Goal: Task Accomplishment & Management: Manage account settings

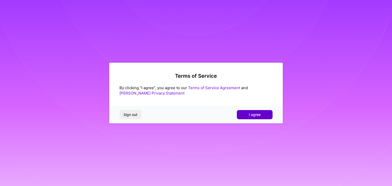
click at [261, 114] on span "I agree" at bounding box center [255, 114] width 12 height 5
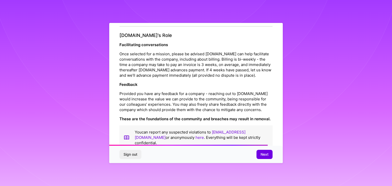
scroll to position [583, 0]
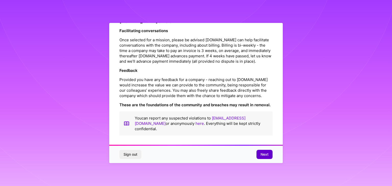
click at [267, 156] on span "Next" at bounding box center [265, 154] width 8 height 5
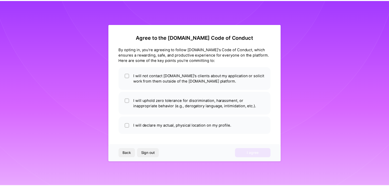
scroll to position [0, 0]
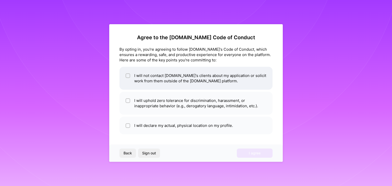
click at [128, 78] on div at bounding box center [128, 76] width 5 height 5
checkbox input "true"
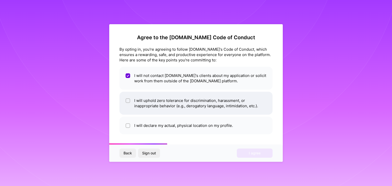
click at [128, 99] on input "checkbox" at bounding box center [129, 101] width 4 height 4
checkbox input "true"
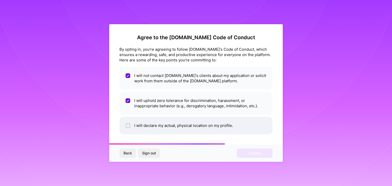
click at [128, 125] on input "checkbox" at bounding box center [129, 126] width 4 height 4
checkbox input "true"
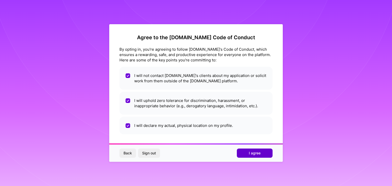
click at [257, 156] on button "I agree" at bounding box center [255, 153] width 36 height 9
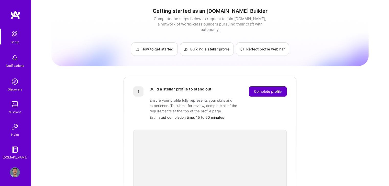
click at [267, 89] on span "Complete profile" at bounding box center [268, 91] width 28 height 5
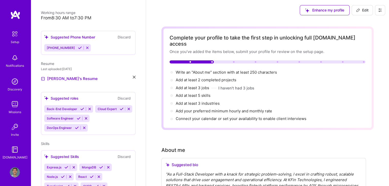
scroll to position [116, 0]
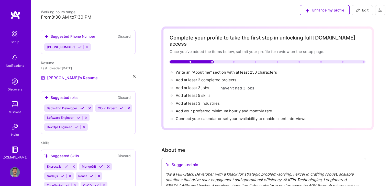
click at [127, 110] on icon at bounding box center [129, 109] width 4 height 4
click at [85, 125] on icon at bounding box center [84, 127] width 4 height 4
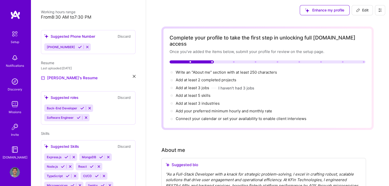
click at [101, 113] on div "Back-End Developer Software Engineer" at bounding box center [88, 113] width 88 height 17
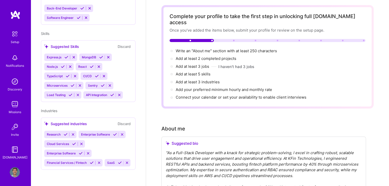
scroll to position [0, 0]
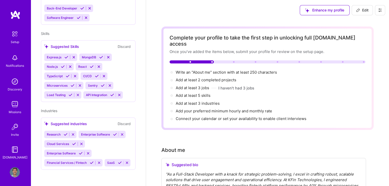
click at [364, 11] on span "Edit" at bounding box center [362, 10] width 13 height 5
select select "US"
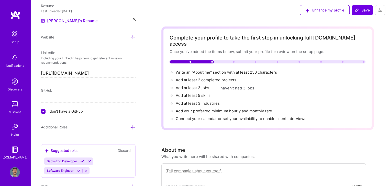
scroll to position [256, 0]
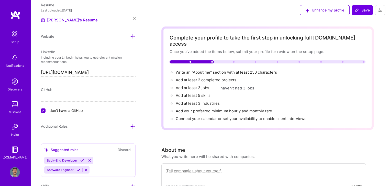
click at [51, 91] on span "GitHub" at bounding box center [46, 90] width 11 height 4
click at [42, 110] on input "I don't have a GitHub" at bounding box center [43, 111] width 5 height 5
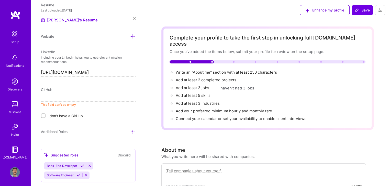
paste input "[URL][DOMAIN_NAME]"
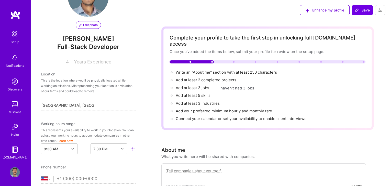
scroll to position [16, 0]
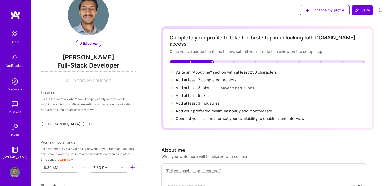
type input "[URL][DOMAIN_NAME]"
click at [66, 80] on input "4" at bounding box center [68, 81] width 6 height 6
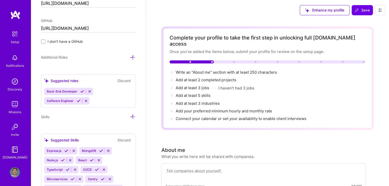
scroll to position [329, 0]
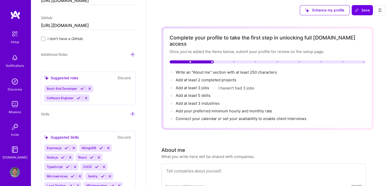
click at [109, 96] on div "Back-End Developer Software Engineer" at bounding box center [88, 93] width 88 height 17
click at [130, 114] on icon at bounding box center [132, 114] width 5 height 5
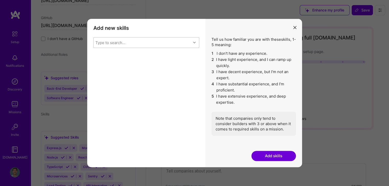
click at [144, 41] on div "Type to search..." at bounding box center [142, 43] width 97 height 10
type input "f"
type input "b"
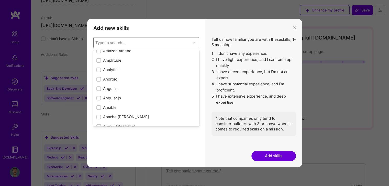
scroll to position [242, 0]
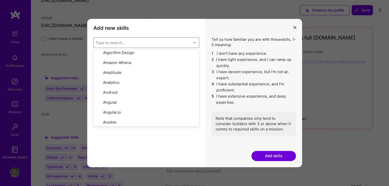
type input "s"
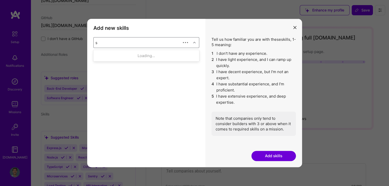
scroll to position [0, 0]
type input "f"
type input "F"
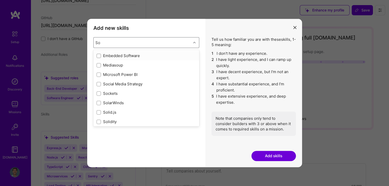
type input "S"
type input "Java"
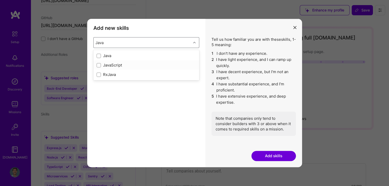
click at [123, 65] on div "JavaScript" at bounding box center [146, 65] width 100 height 5
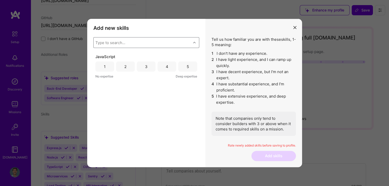
click at [124, 43] on div "Type to search..." at bounding box center [110, 42] width 30 height 5
click at [171, 68] on div "4" at bounding box center [166, 67] width 19 height 10
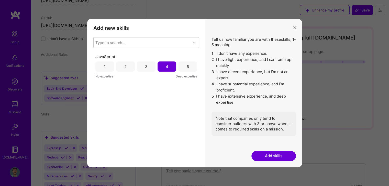
click at [267, 157] on button "Add skills" at bounding box center [273, 156] width 44 height 10
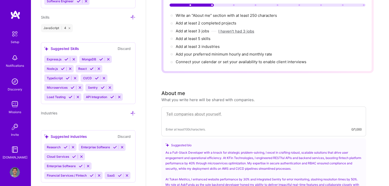
scroll to position [58, 0]
click at [206, 110] on textarea at bounding box center [264, 116] width 196 height 12
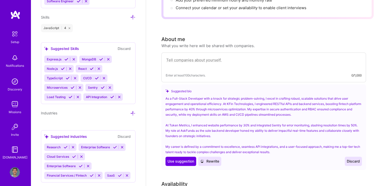
scroll to position [135, 0]
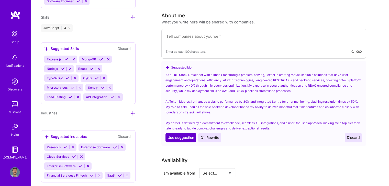
click at [183, 135] on span "Use suggestion" at bounding box center [180, 137] width 27 height 5
type textarea "As a Full-Stack Developer with a knack for strategic problem-solving, I excel i…"
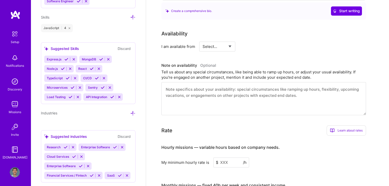
scroll to position [253, 0]
click at [223, 40] on select "Select... Right Now Future Date Not Available" at bounding box center [216, 46] width 29 height 13
select select "Right Now"
click at [202, 40] on select "Select... Right Now Future Date Not Available" at bounding box center [216, 46] width 29 height 13
click at [255, 41] on input at bounding box center [263, 46] width 31 height 10
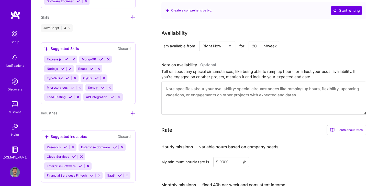
type input "20"
click at [290, 50] on div "Availability I am available from Select... Right Now Future Date Not Available …" at bounding box center [267, 72] width 212 height 86
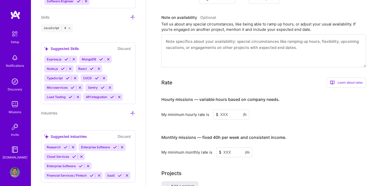
scroll to position [302, 0]
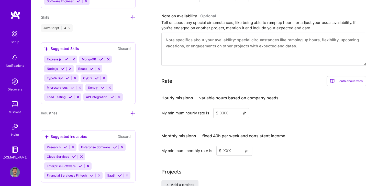
click at [228, 108] on input at bounding box center [231, 113] width 36 height 10
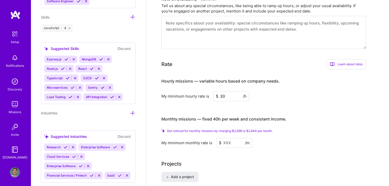
scroll to position [320, 0]
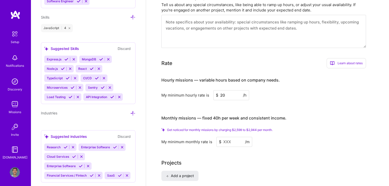
type input "20"
click at [235, 137] on input at bounding box center [234, 142] width 36 height 10
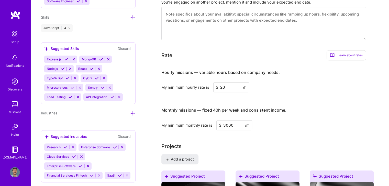
type input "3000"
click at [285, 121] on div "My minimum monthly rate is $ 3000 /m" at bounding box center [263, 126] width 204 height 10
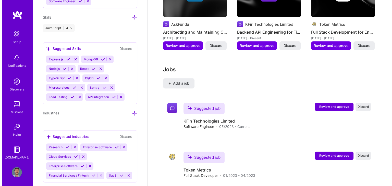
scroll to position [533, 0]
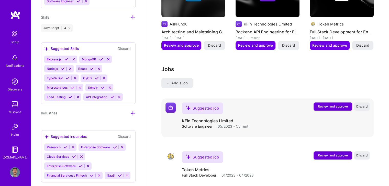
click at [331, 104] on span "Review and approve" at bounding box center [333, 106] width 30 height 4
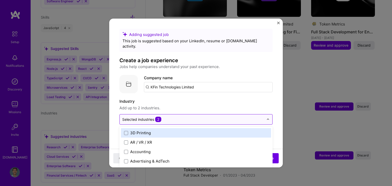
scroll to position [547, 0]
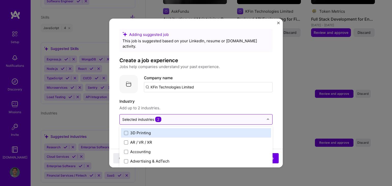
click at [227, 117] on input "text" at bounding box center [193, 119] width 142 height 5
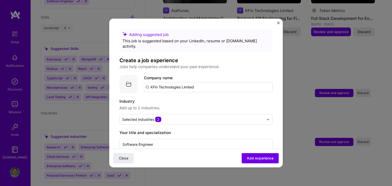
click at [232, 99] on label "Industry" at bounding box center [196, 102] width 153 height 6
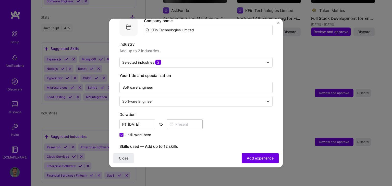
scroll to position [60, 0]
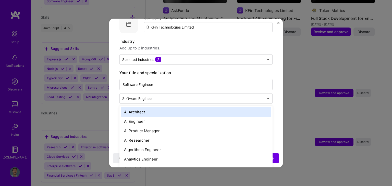
click at [252, 96] on input "text" at bounding box center [193, 98] width 143 height 5
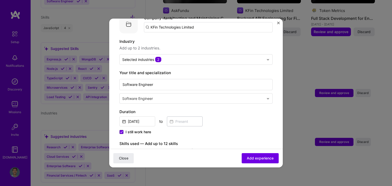
click at [267, 97] on img at bounding box center [268, 98] width 3 height 3
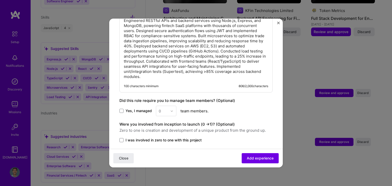
scroll to position [395, 0]
